Goal: Check status: Check status

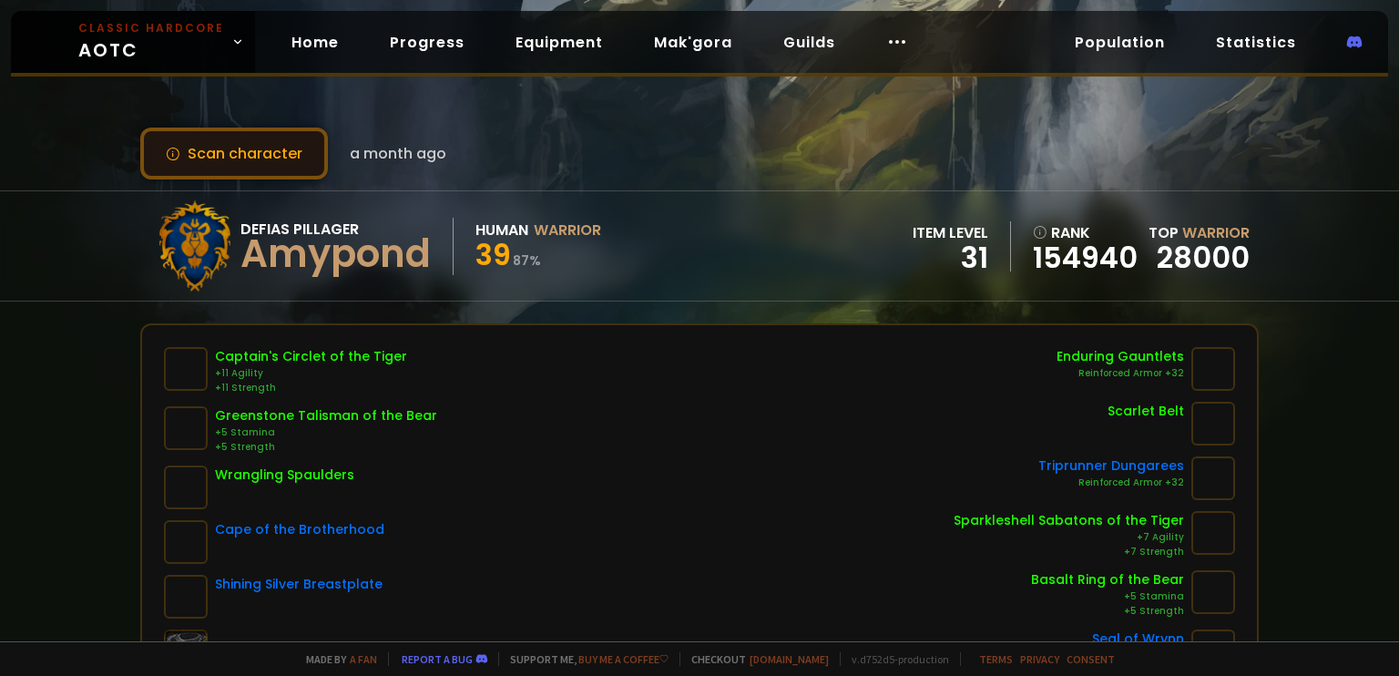
click at [232, 157] on button "Scan character" at bounding box center [234, 154] width 188 height 52
click at [343, 37] on link "Home" at bounding box center [315, 42] width 77 height 37
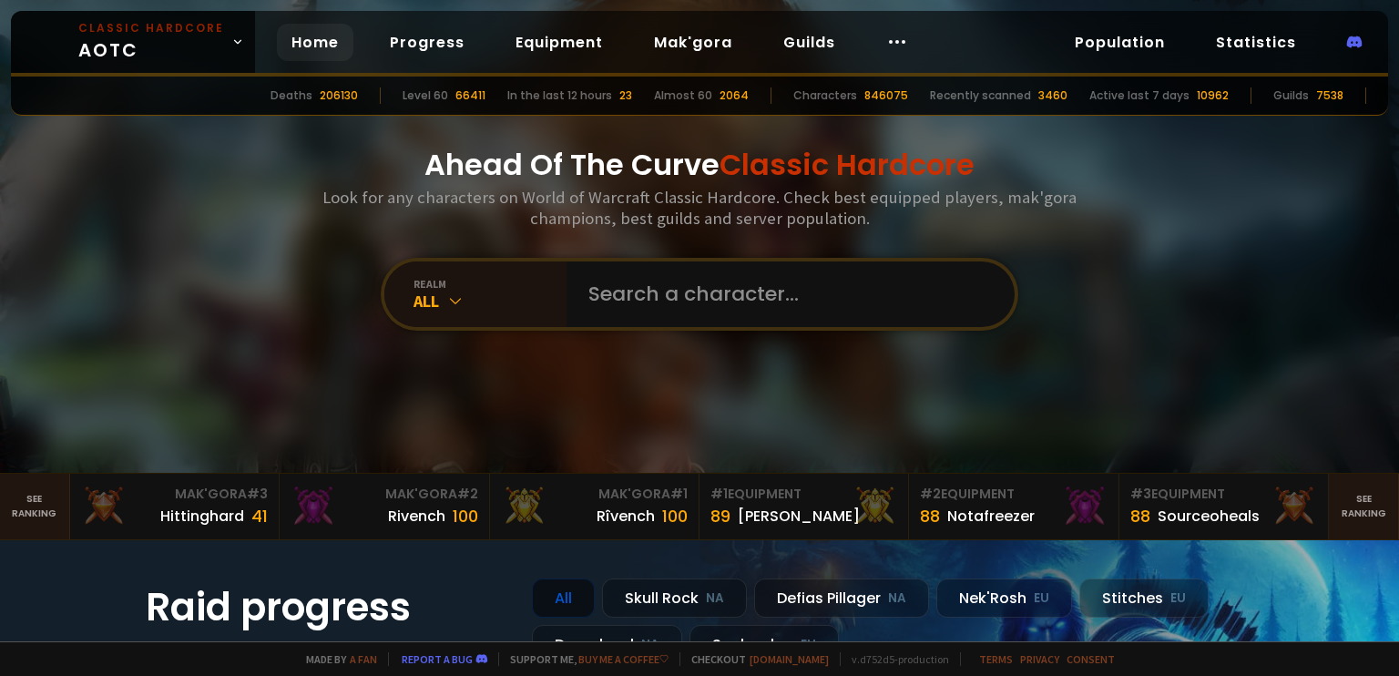
click at [656, 259] on div "realm All" at bounding box center [700, 294] width 638 height 73
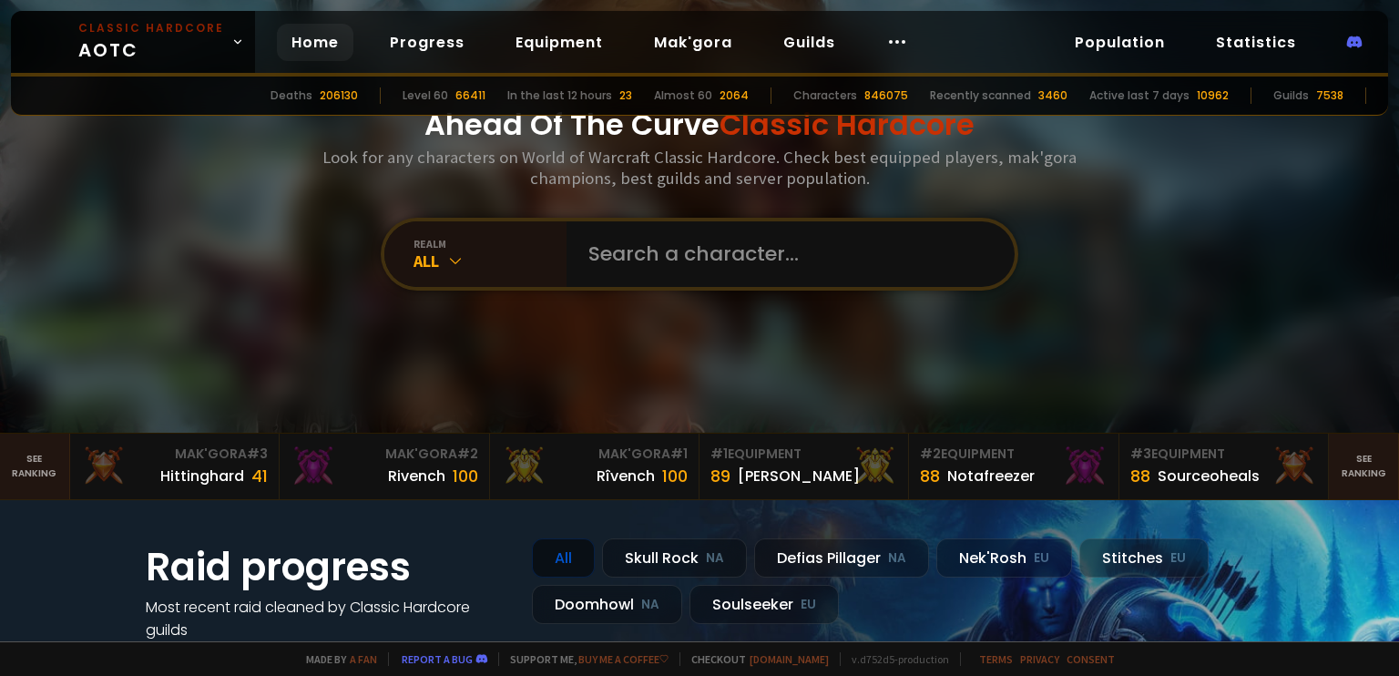
scroll to position [91, 0]
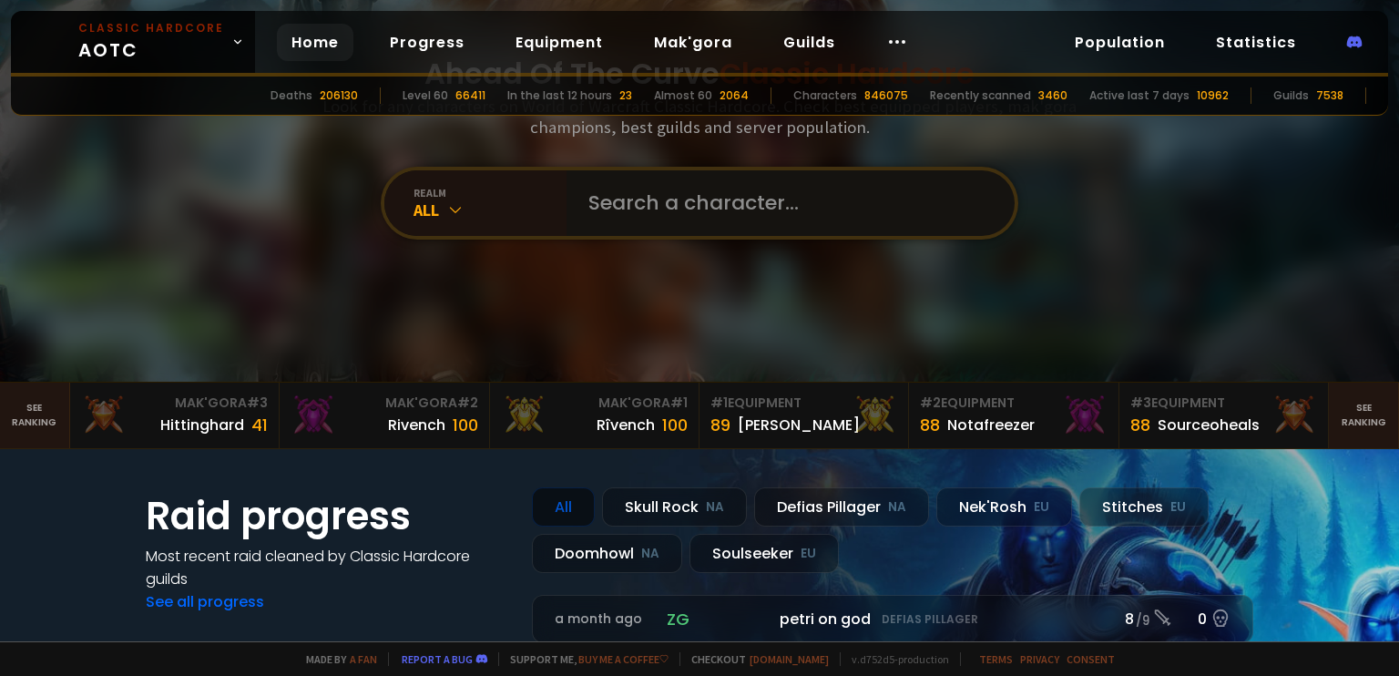
drag, startPoint x: 699, startPoint y: 169, endPoint x: 692, endPoint y: 183, distance: 15.1
click at [700, 171] on input "text" at bounding box center [785, 203] width 415 height 66
type input "amypond"
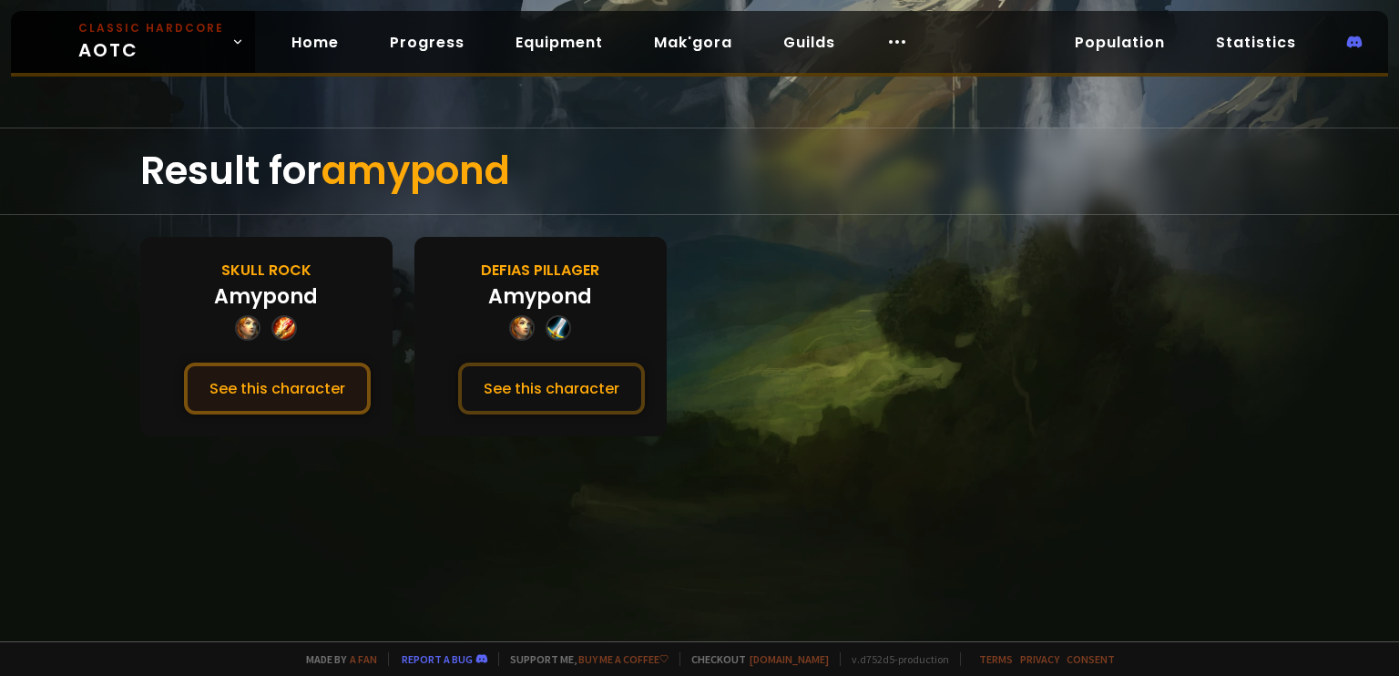
click at [325, 389] on button "See this character" at bounding box center [277, 389] width 187 height 52
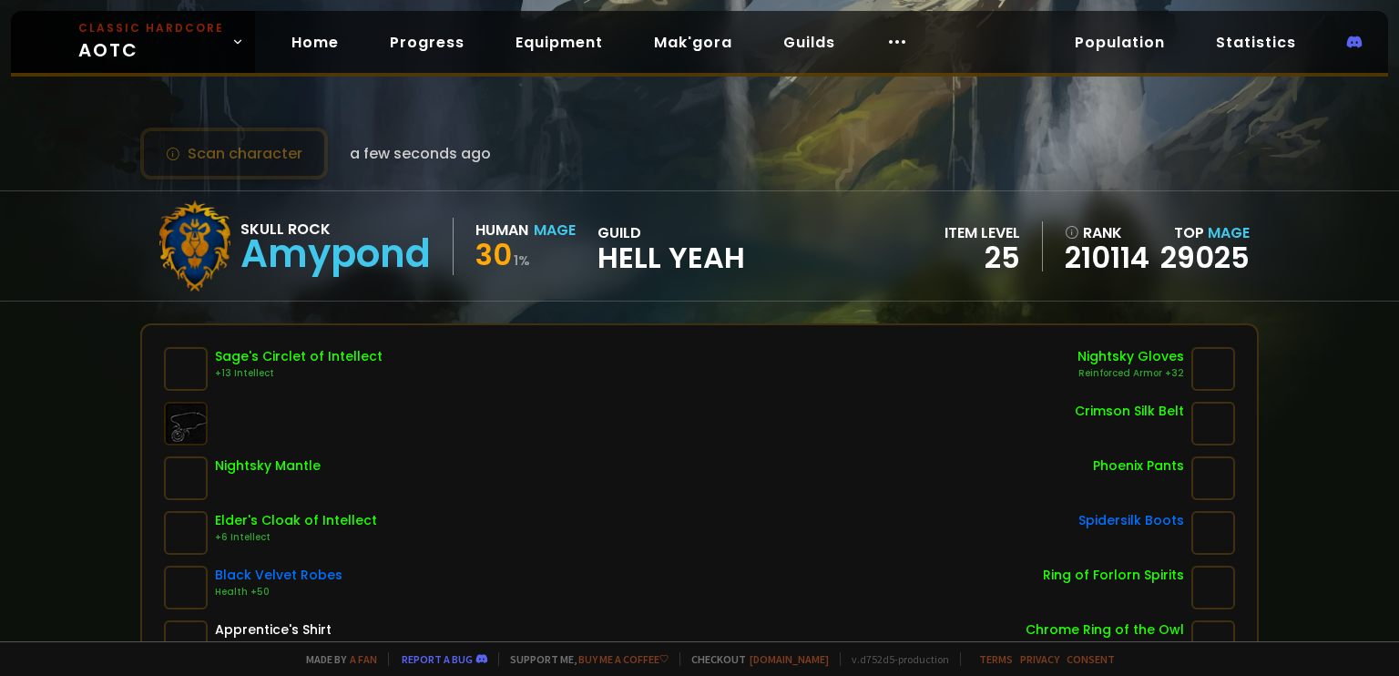
click at [378, 249] on div "Amypond" at bounding box center [335, 253] width 190 height 27
click at [277, 165] on button "Scan character" at bounding box center [234, 154] width 188 height 52
